Goal: Navigation & Orientation: Find specific page/section

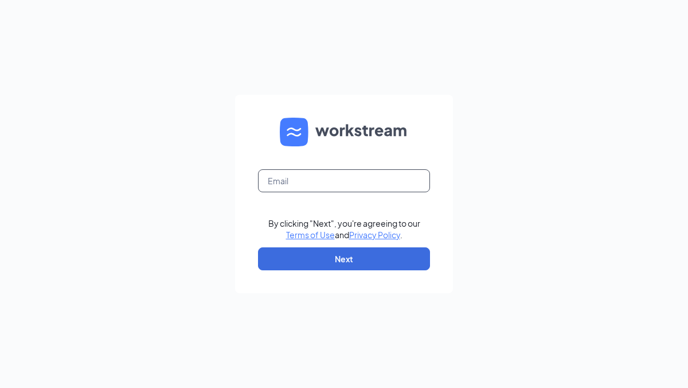
click at [305, 181] on input "text" at bounding box center [344, 180] width 172 height 23
click at [303, 183] on input "text" at bounding box center [344, 180] width 172 height 23
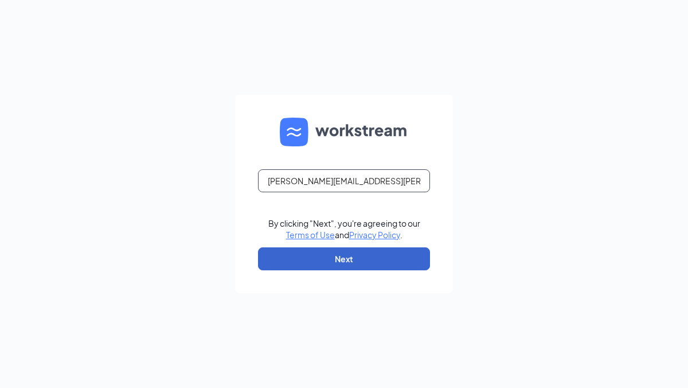
type input "tracy.kelley@cfarogersavenue.com"
click at [311, 260] on button "Next" at bounding box center [344, 258] width 172 height 23
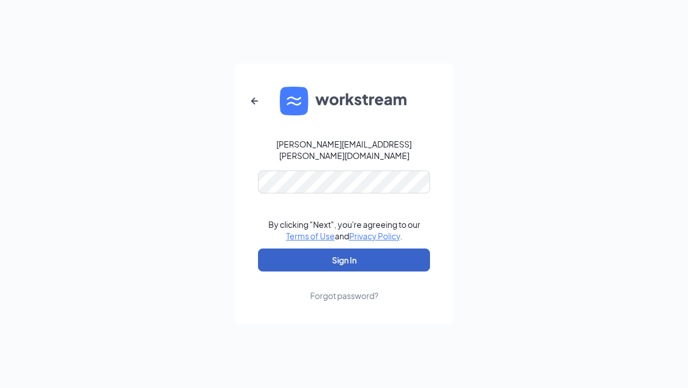
click at [326, 253] on button "Sign In" at bounding box center [344, 259] width 172 height 23
click at [340, 252] on button "Sign In" at bounding box center [344, 259] width 172 height 23
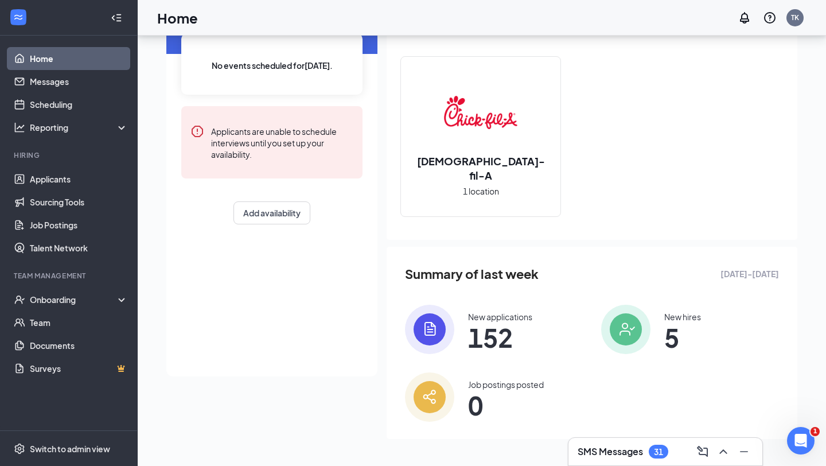
scroll to position [94, 0]
click at [675, 341] on span "5" at bounding box center [682, 337] width 37 height 21
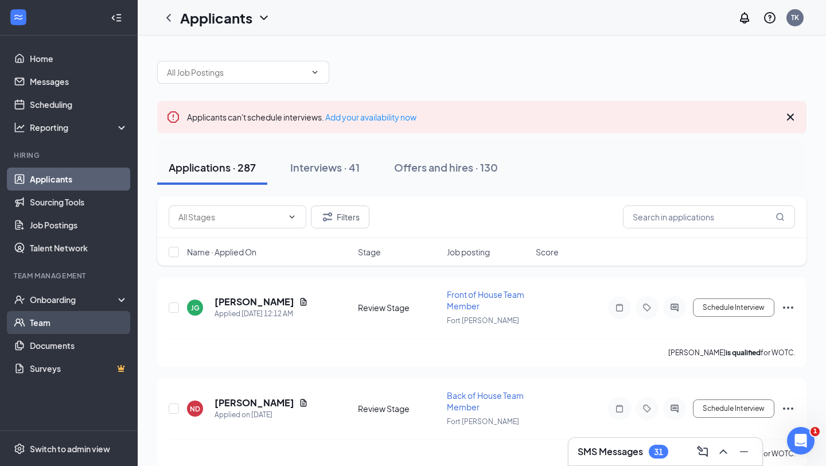
click at [43, 319] on link "Team" at bounding box center [79, 322] width 98 height 23
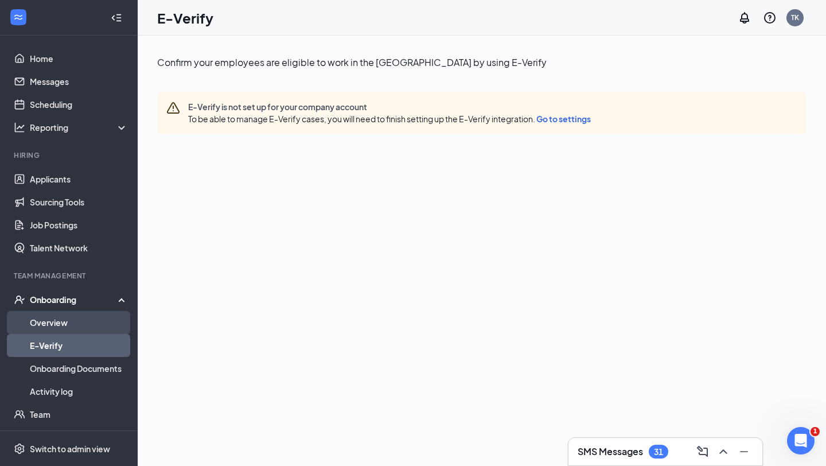
click at [55, 327] on link "Overview" at bounding box center [79, 322] width 98 height 23
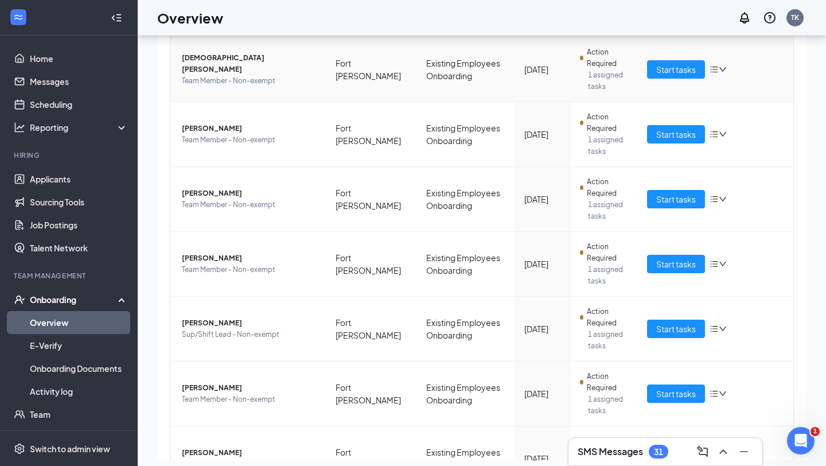
scroll to position [428, 0]
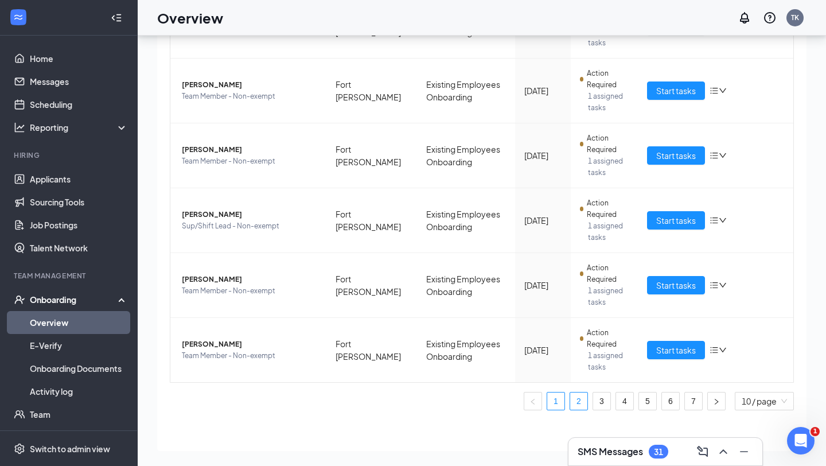
click at [576, 398] on link "2" at bounding box center [578, 400] width 17 height 17
click at [621, 401] on link "4" at bounding box center [624, 400] width 17 height 17
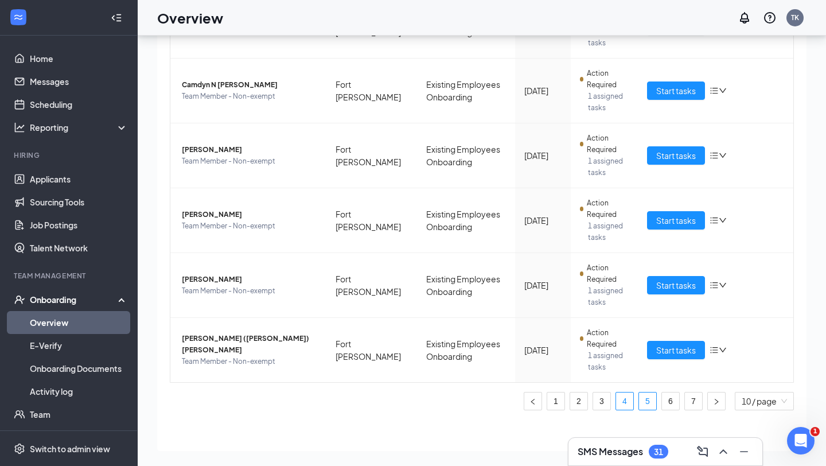
click at [650, 402] on link "5" at bounding box center [647, 400] width 17 height 17
click at [672, 403] on link "6" at bounding box center [670, 400] width 17 height 17
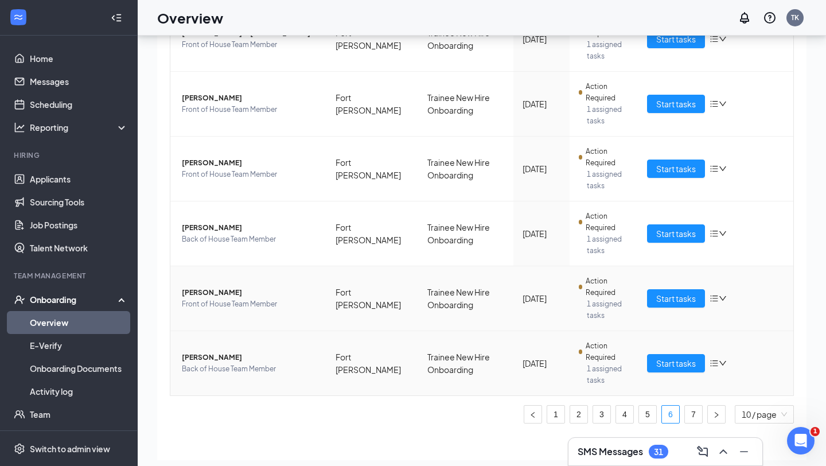
scroll to position [428, 0]
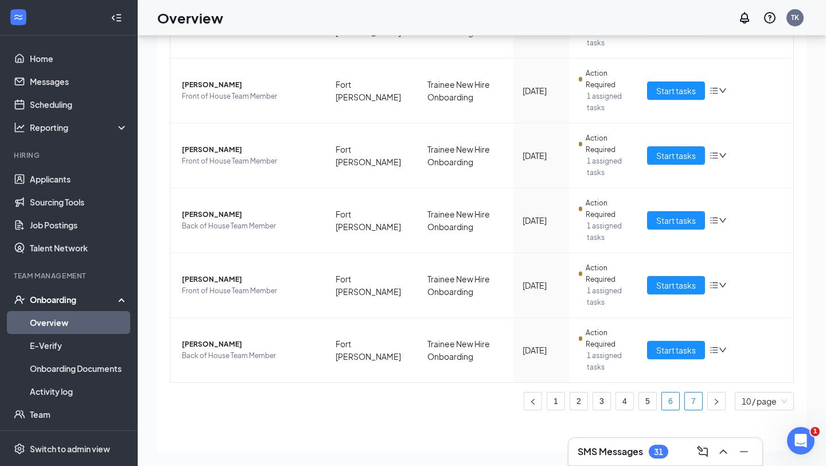
click at [692, 401] on link "7" at bounding box center [693, 400] width 17 height 17
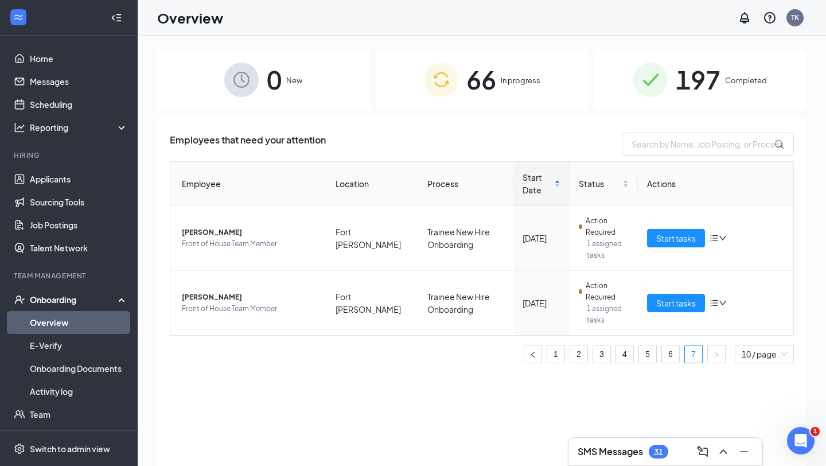
click at [686, 75] on span "197" at bounding box center [697, 80] width 45 height 40
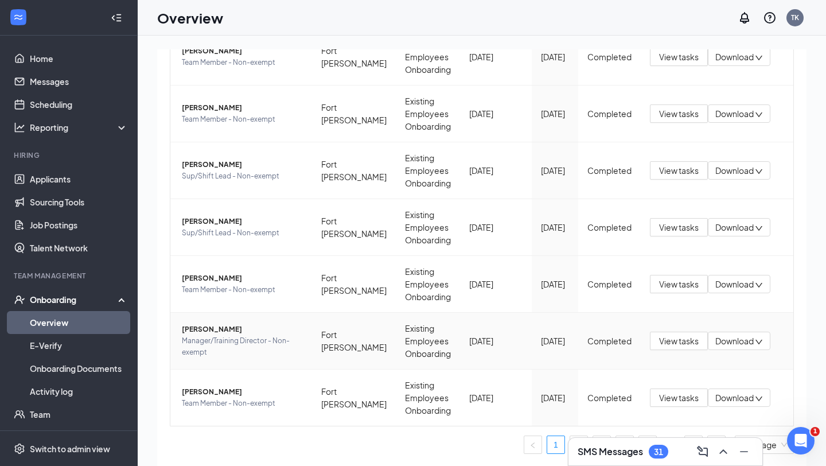
scroll to position [52, 0]
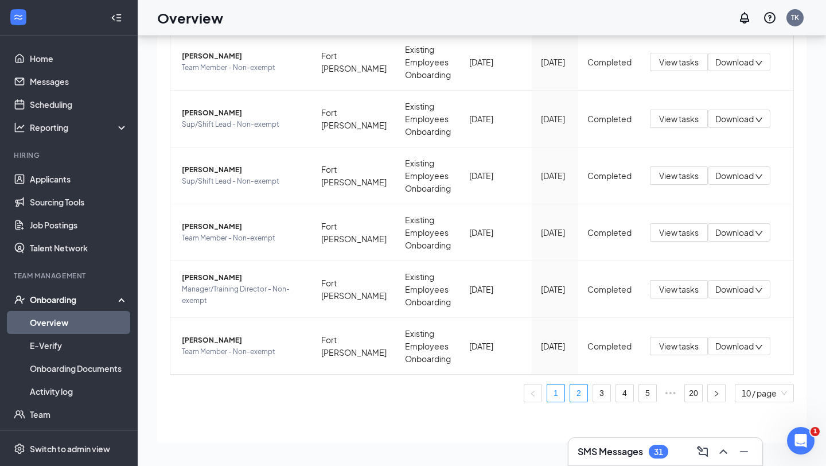
click at [577, 393] on link "2" at bounding box center [578, 392] width 17 height 17
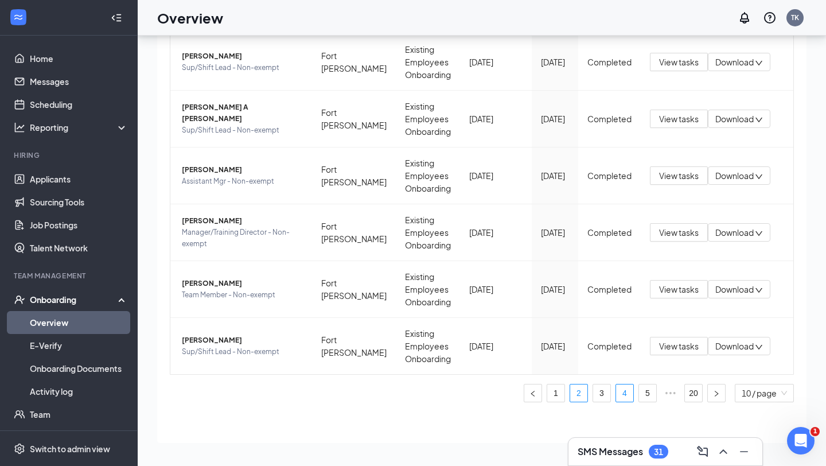
click at [625, 392] on link "4" at bounding box center [624, 392] width 17 height 17
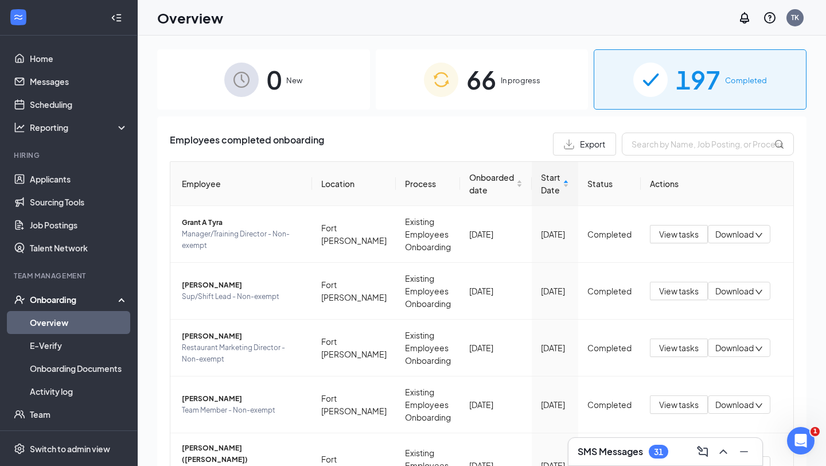
click at [504, 82] on span "In progress" at bounding box center [520, 80] width 40 height 11
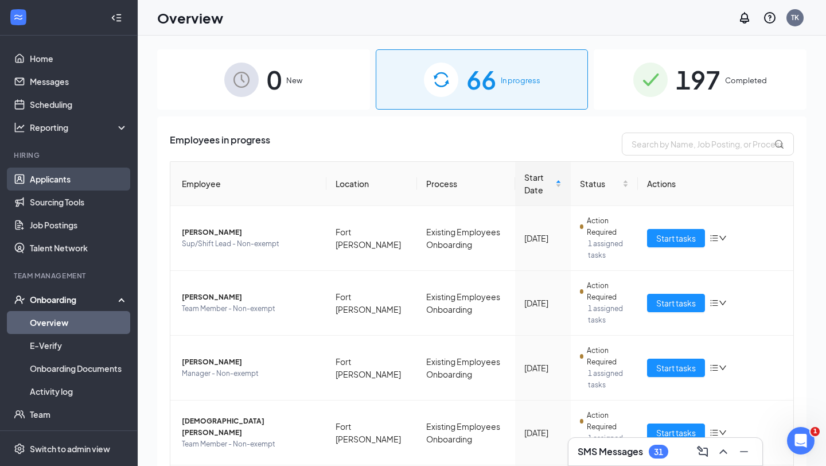
click at [58, 181] on link "Applicants" at bounding box center [79, 178] width 98 height 23
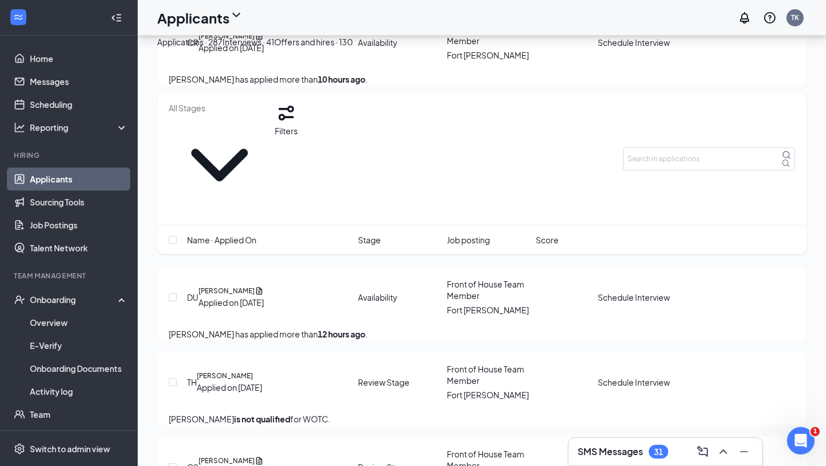
scroll to position [2492, 0]
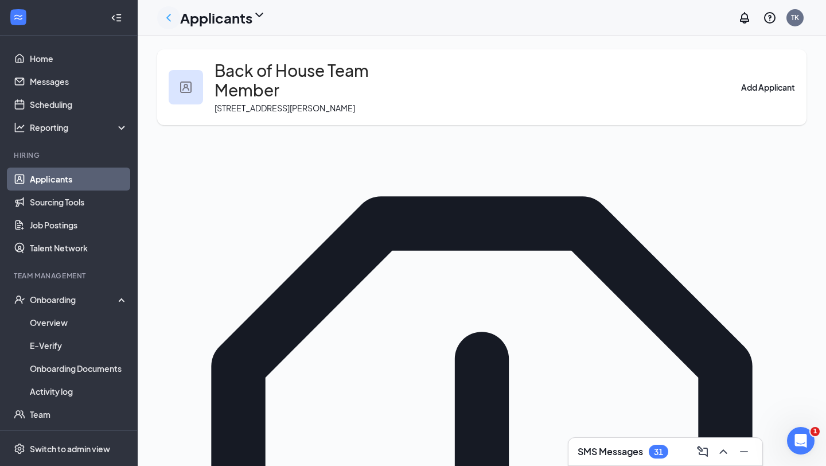
click at [170, 18] on icon "ChevronLeft" at bounding box center [169, 18] width 14 height 14
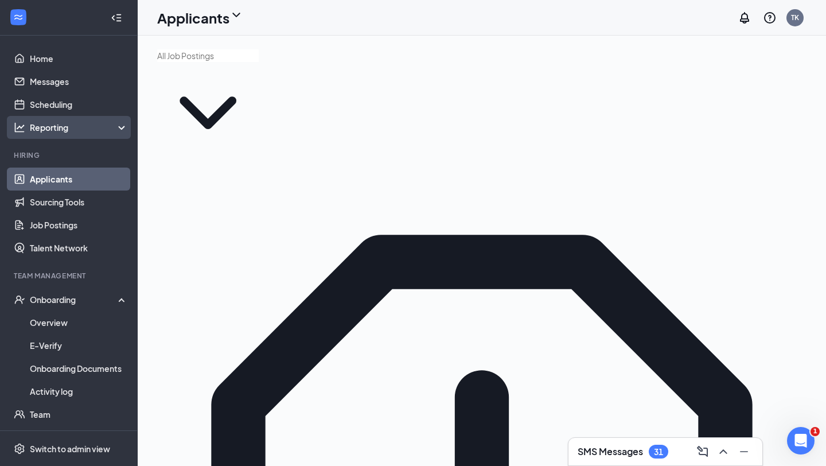
click at [54, 129] on div "Reporting" at bounding box center [79, 127] width 99 height 11
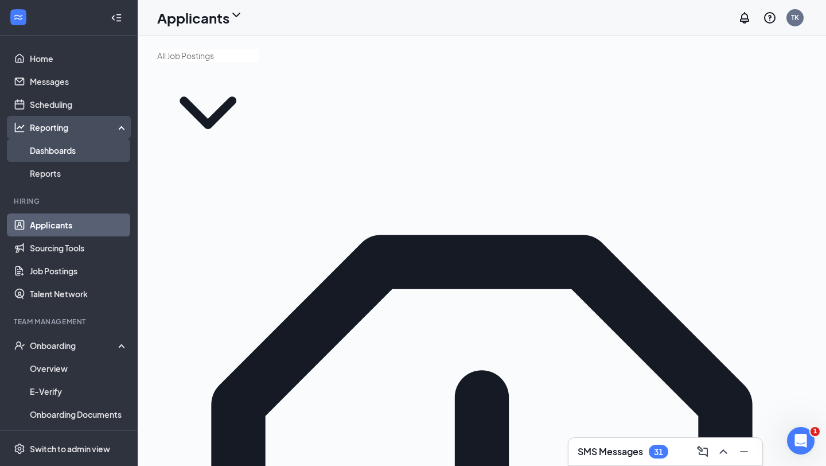
click at [64, 151] on link "Dashboards" at bounding box center [79, 150] width 98 height 23
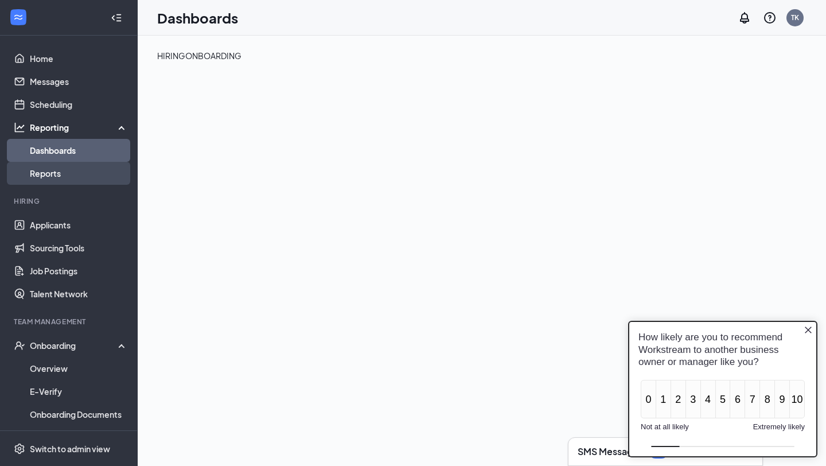
click at [45, 173] on link "Reports" at bounding box center [79, 173] width 98 height 23
